Goal: Transaction & Acquisition: Purchase product/service

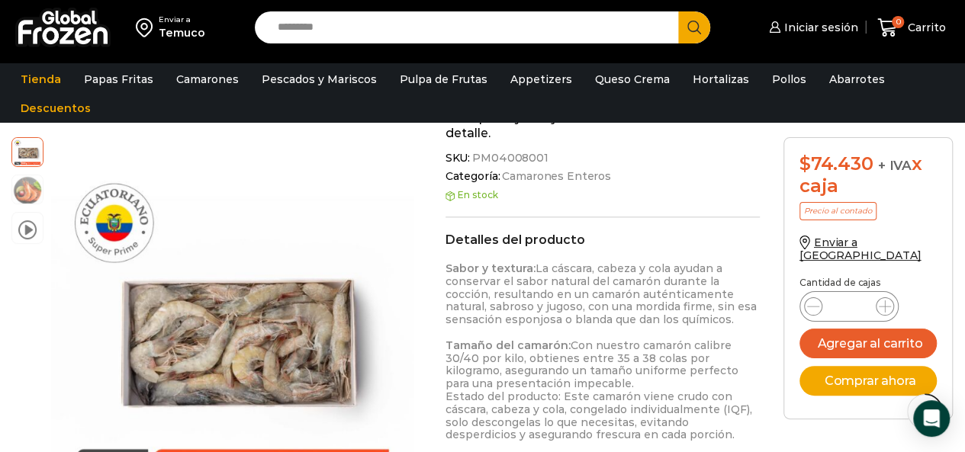
click at [329, 26] on input "Search input" at bounding box center [470, 27] width 401 height 32
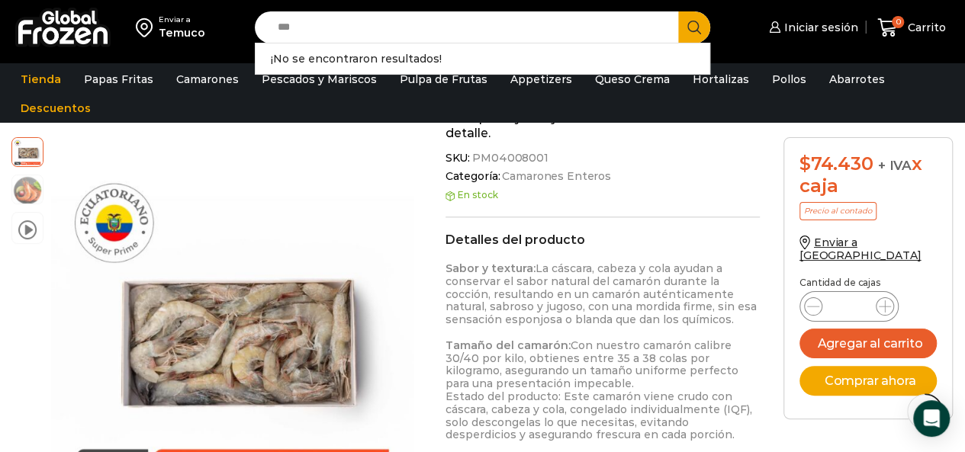
type input "***"
click at [678, 11] on button "Search" at bounding box center [694, 27] width 32 height 32
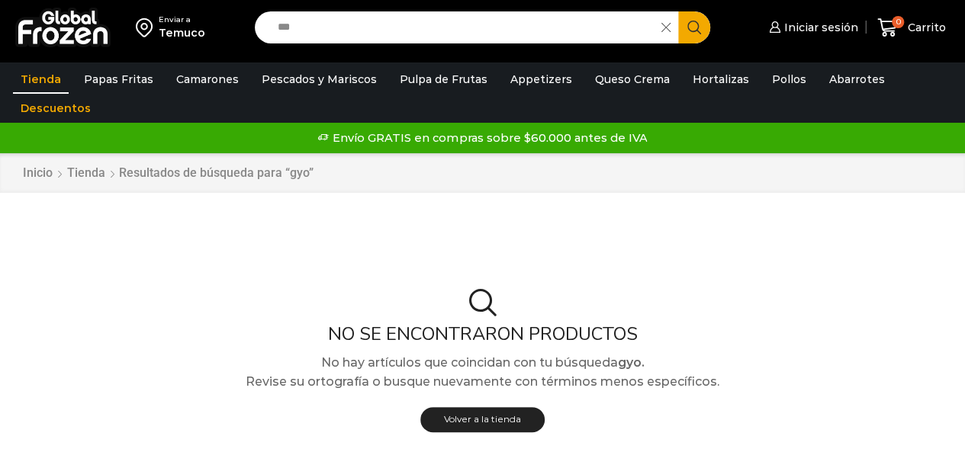
click at [366, 37] on input "***" at bounding box center [462, 27] width 384 height 32
